Goal: Transaction & Acquisition: Obtain resource

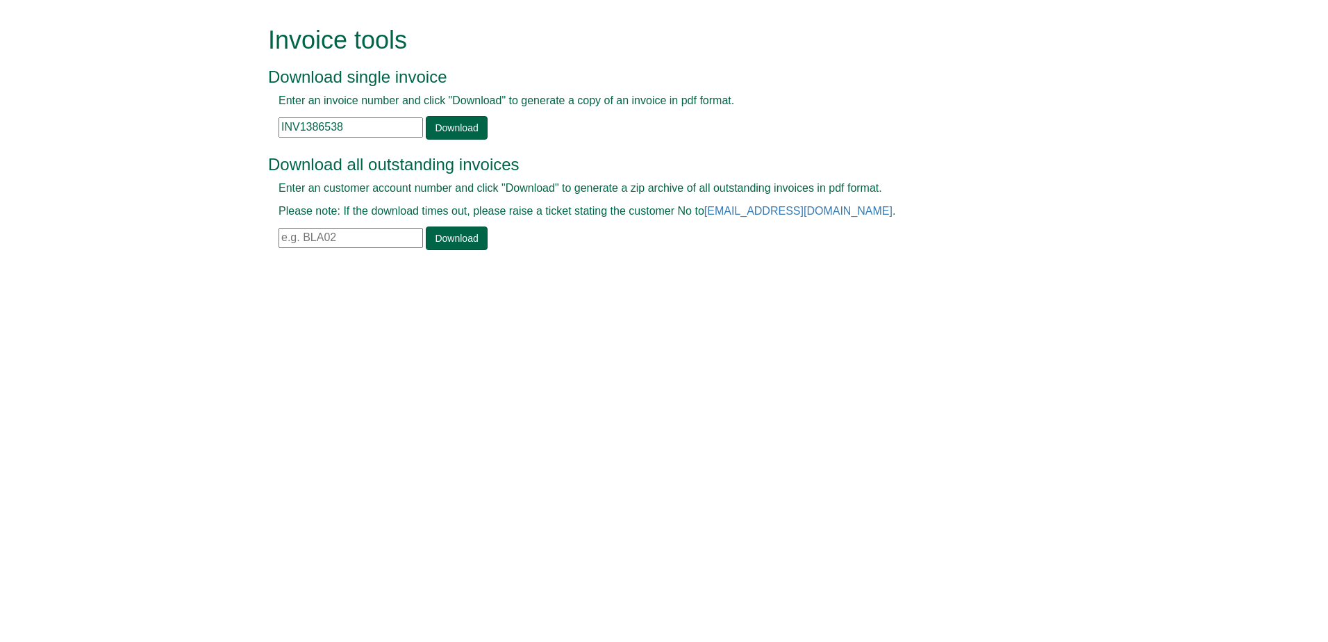
drag, startPoint x: 366, startPoint y: 126, endPoint x: 242, endPoint y: 142, distance: 124.7
click at [217, 142] on form "Invoice tools Download single invoice Enter an invoice number and click "Downlo…" at bounding box center [664, 139] width 1328 height 279
paste input "1390654"
click at [447, 131] on link "Download" at bounding box center [456, 128] width 61 height 24
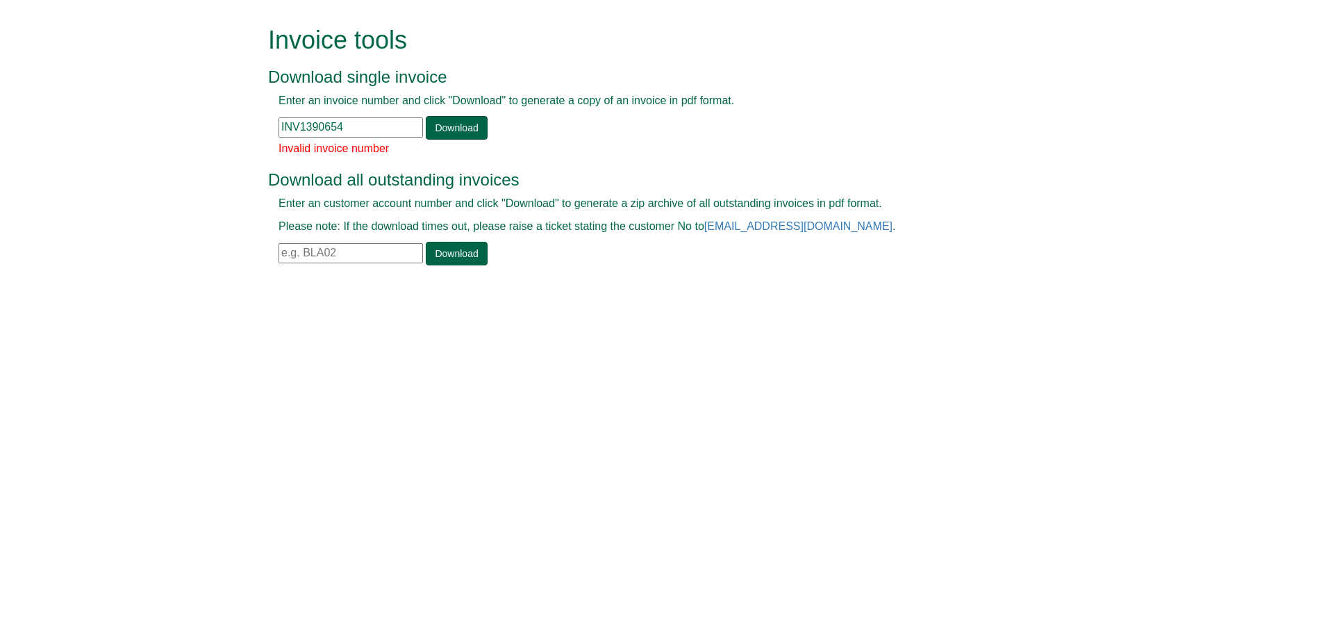
click at [410, 124] on input "INV1390654" at bounding box center [351, 127] width 144 height 20
click at [447, 132] on link "Download" at bounding box center [456, 128] width 61 height 24
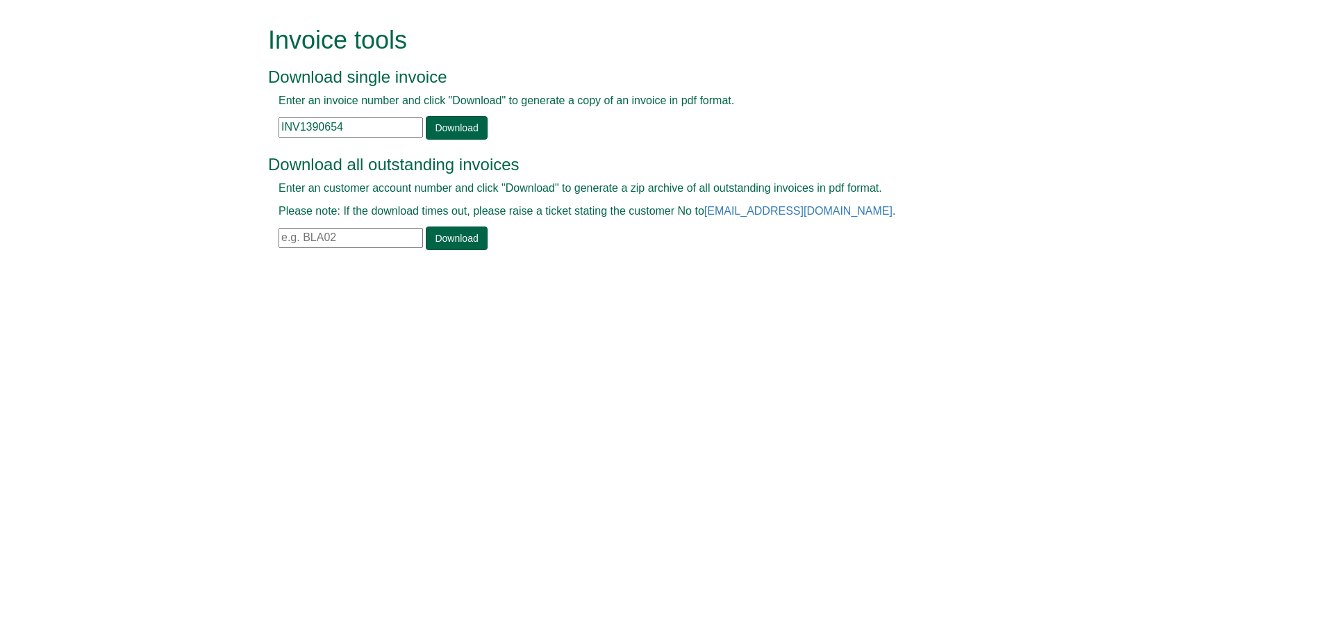
drag, startPoint x: 369, startPoint y: 123, endPoint x: 211, endPoint y: 128, distance: 157.8
click at [211, 128] on form "Invoice tools Download single invoice Enter an invoice number and click "Downlo…" at bounding box center [664, 139] width 1328 height 279
paste input "[EMAIL_ADDRESS][DOMAIN_NAME]"
type input "a"
type input "INV1389205"
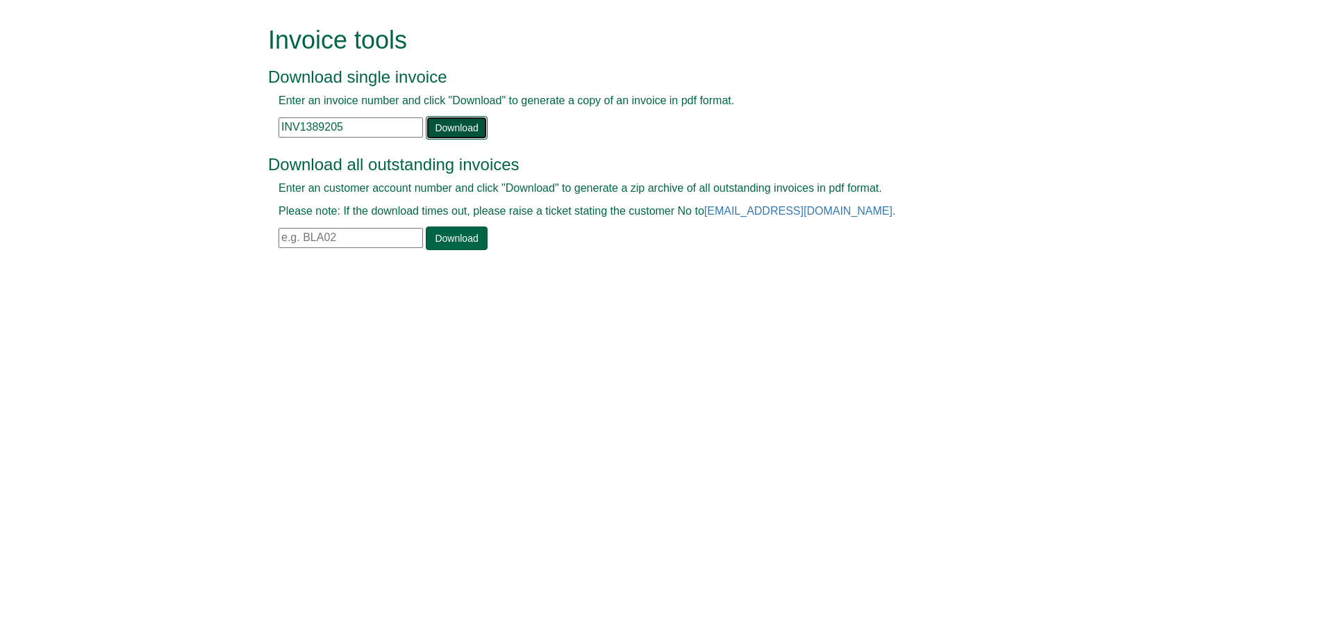
click at [441, 133] on link "Download" at bounding box center [456, 128] width 61 height 24
click at [289, 118] on input "text" at bounding box center [351, 127] width 144 height 20
type input "INV1389205"
click at [448, 119] on link "Download" at bounding box center [456, 128] width 61 height 24
